Goal: Information Seeking & Learning: Learn about a topic

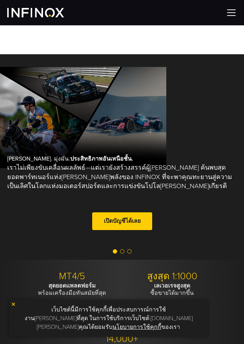
drag, startPoint x: 238, startPoint y: 14, endPoint x: 233, endPoint y: 14, distance: 5.1
click at [238, 14] on div at bounding box center [122, 12] width 244 height 25
click at [232, 14] on img at bounding box center [231, 12] width 11 height 11
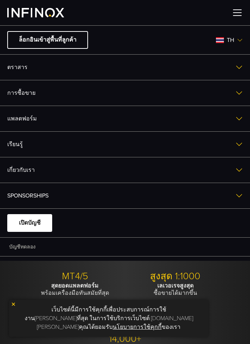
click at [232, 14] on img at bounding box center [237, 12] width 11 height 11
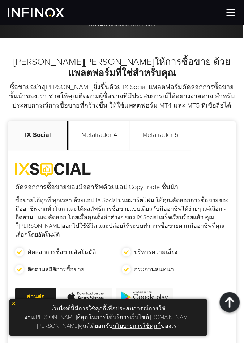
scroll to position [241, 0]
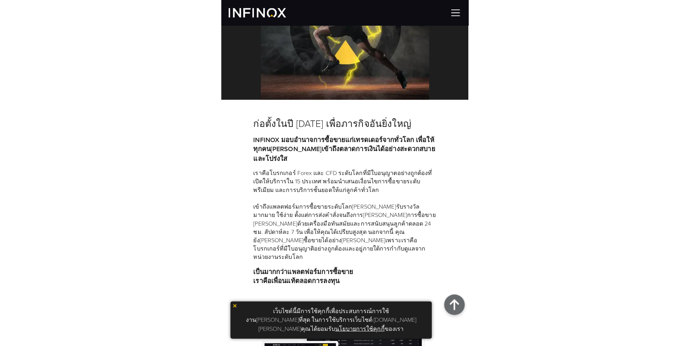
scroll to position [129, 0]
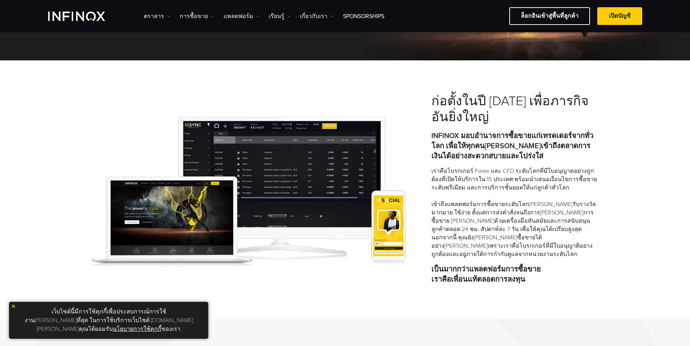
click at [74, 12] on img "INFINOX Logo" at bounding box center [76, 16] width 57 height 9
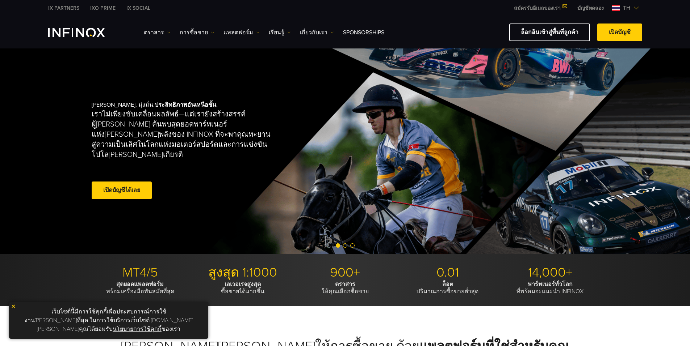
click at [13, 309] on img at bounding box center [13, 306] width 5 height 5
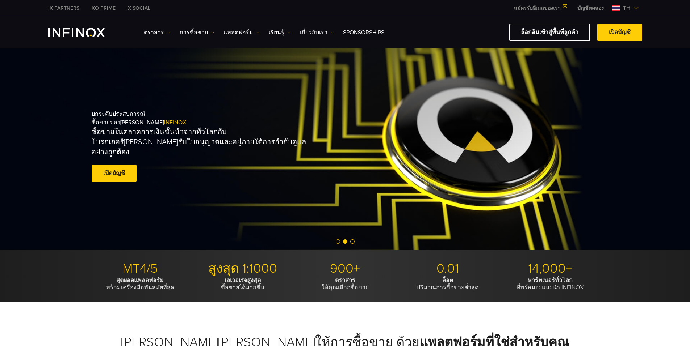
click at [352, 243] on span "Go to slide 3" at bounding box center [352, 242] width 4 height 4
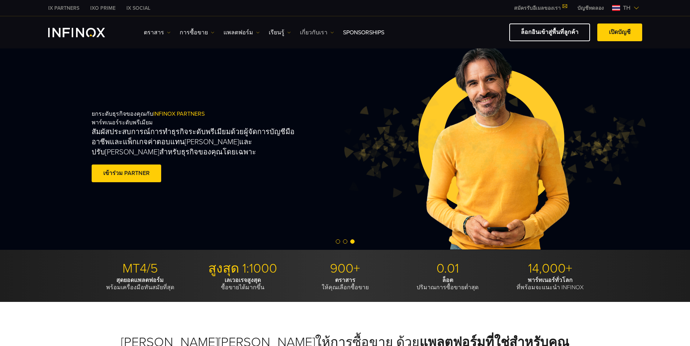
click at [302, 33] on link "เกี่ยวกับเรา" at bounding box center [317, 32] width 34 height 9
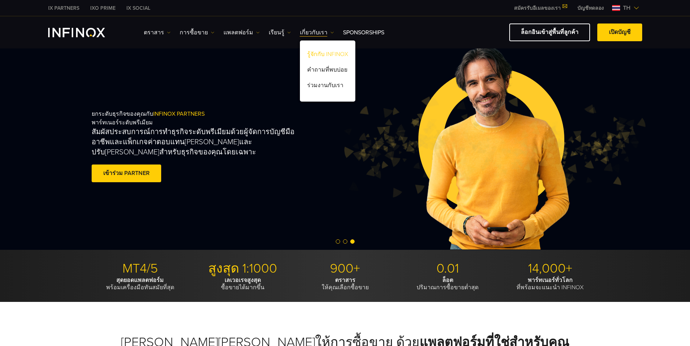
click at [317, 55] on link "รู้จักกับ INFINOX" at bounding box center [327, 56] width 55 height 16
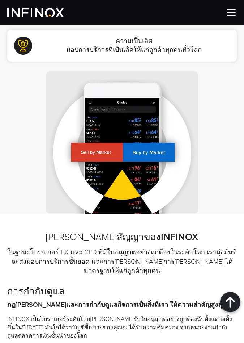
scroll to position [845, 0]
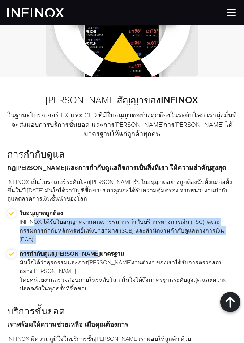
drag, startPoint x: 34, startPoint y: 199, endPoint x: 88, endPoint y: 215, distance: 56.1
click at [88, 215] on ul "ใบอนุญาตถูกต้อง INFINOX ได้รับใบอนุญาตจากคณะกรรมการกำกับบริการทางการเงิน (FSC),…" at bounding box center [122, 254] width 230 height 90
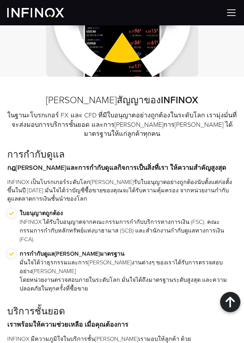
click at [107, 249] on p "การกำกับดูแลที่ได้มาตรฐาน มั่นใจได้ว่าธุรกรรมและการดำเนินงานต่างๆ ของเราได้รับก…" at bounding box center [129, 270] width 218 height 43
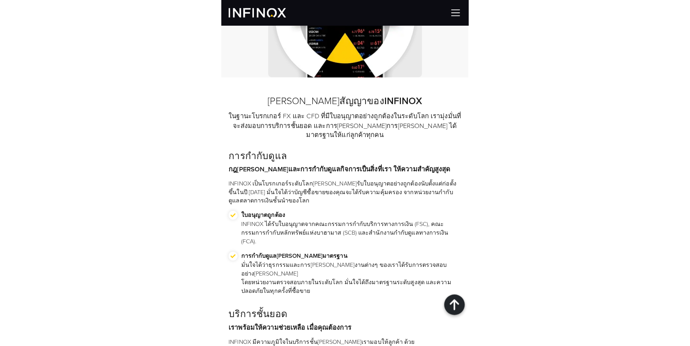
scroll to position [905, 0]
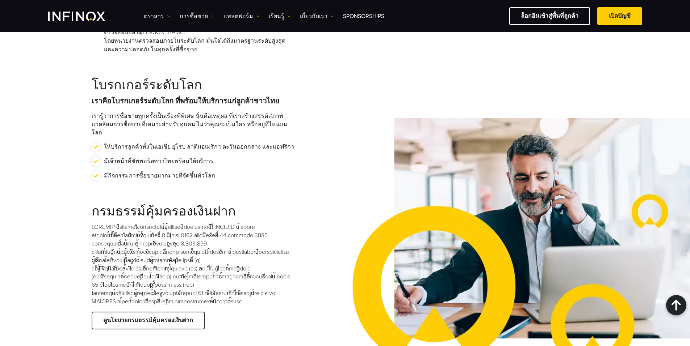
click at [486, 5] on div "IX Social ตราสาร ตราสาร ข้อมูลผลิตภัณฑ์ การซื้อขาย" at bounding box center [345, 16] width 690 height 32
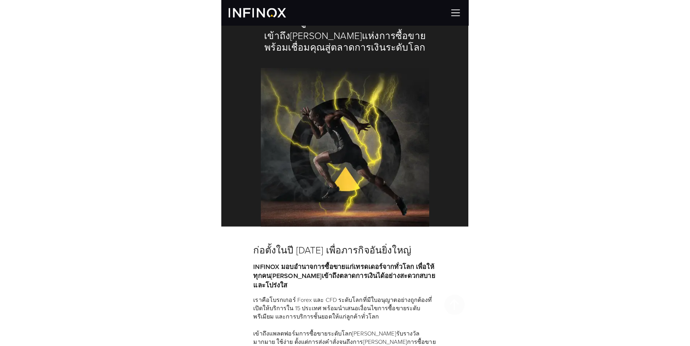
scroll to position [0, 0]
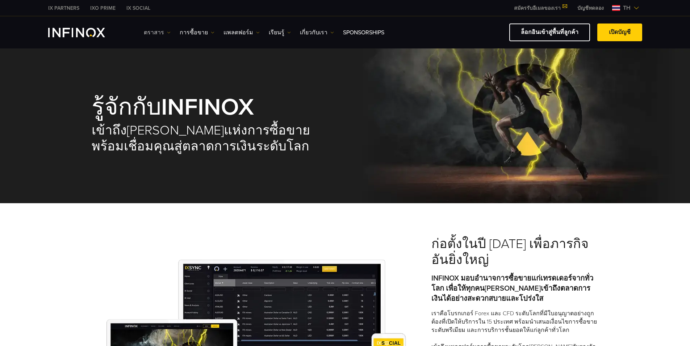
click at [157, 31] on link "ตราสาร" at bounding box center [157, 32] width 27 height 9
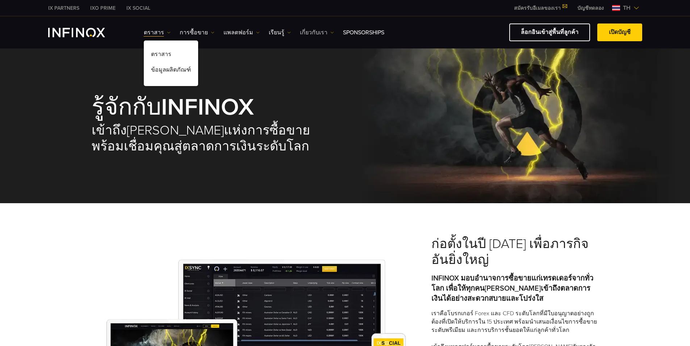
click at [300, 29] on link "เกี่ยวกับเรา" at bounding box center [317, 32] width 34 height 9
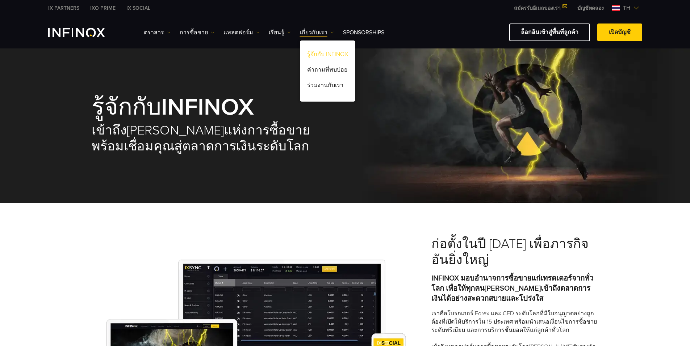
click at [313, 55] on link "รู้จักกับ INFINOX" at bounding box center [327, 56] width 55 height 16
